Goal: Register for event/course

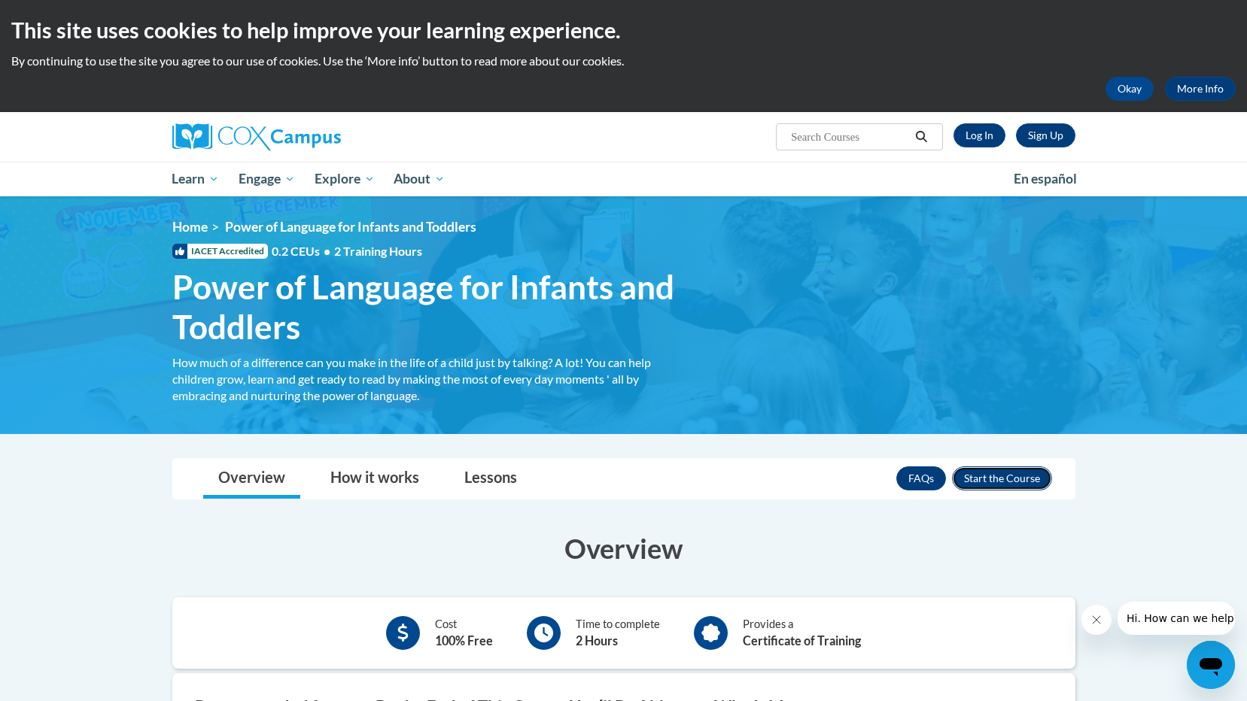
click at [1001, 480] on button "Enroll" at bounding box center [1002, 479] width 100 height 24
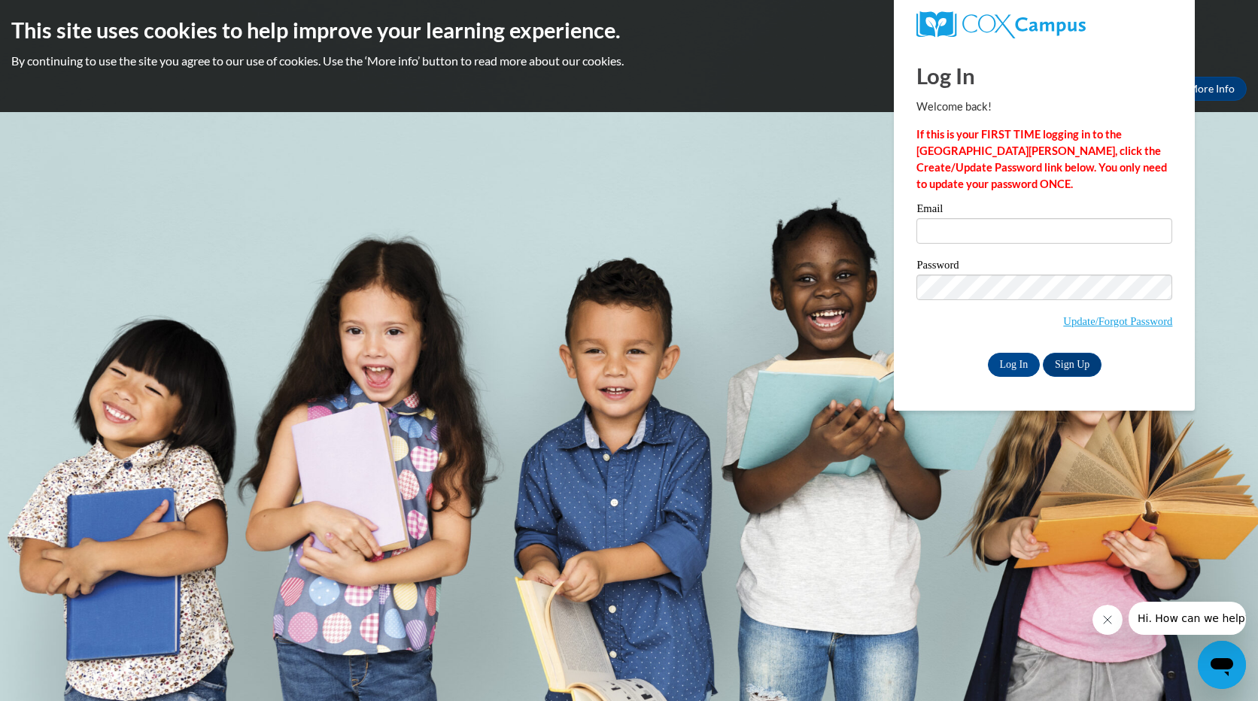
drag, startPoint x: 1234, startPoint y: 284, endPoint x: 1261, endPoint y: 370, distance: 89.8
click at [1258, 370] on html "This site uses cookies to help improve your learning experience. By continuing …" at bounding box center [629, 350] width 1258 height 701
